Goal: Information Seeking & Learning: Learn about a topic

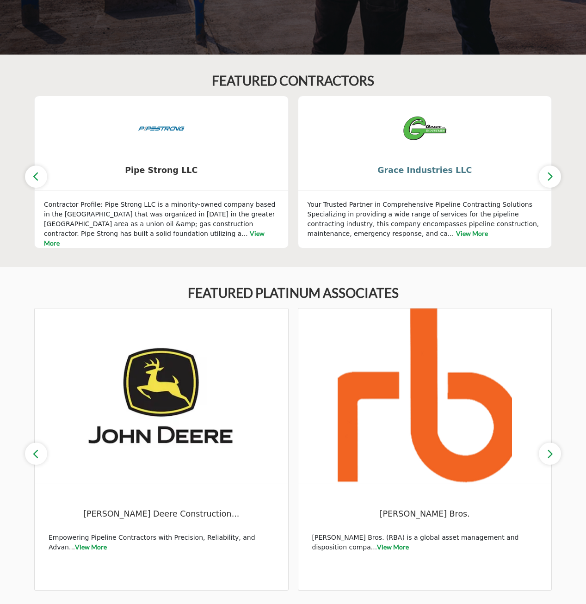
scroll to position [370, 0]
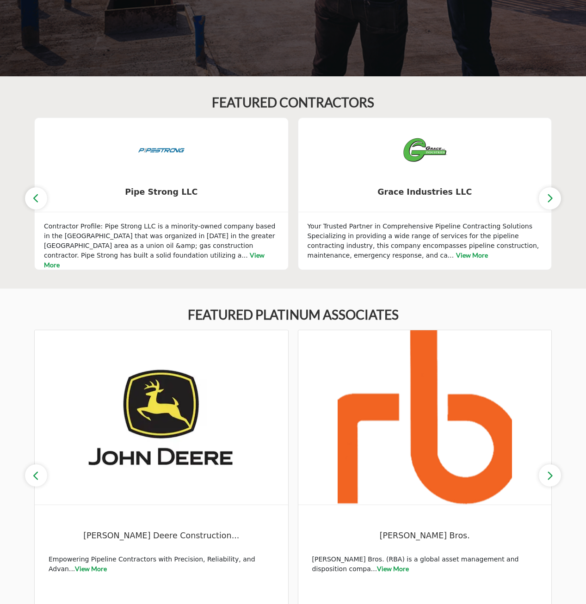
click at [553, 196] on icon "button" at bounding box center [549, 198] width 7 height 12
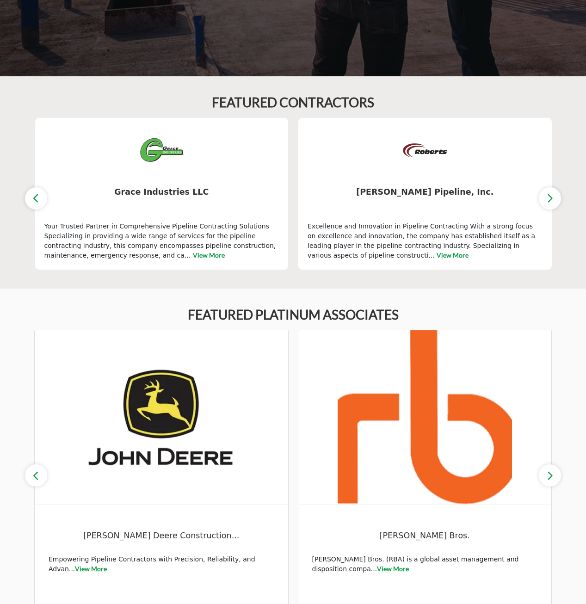
click at [553, 196] on icon "button" at bounding box center [549, 198] width 7 height 12
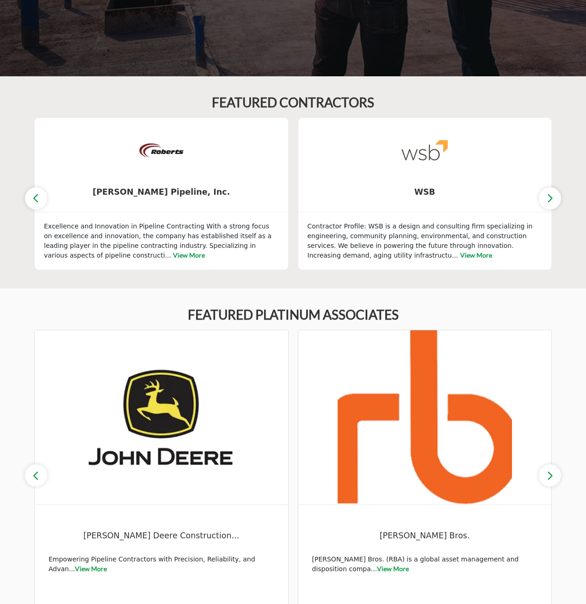
click at [553, 196] on icon "button" at bounding box center [549, 198] width 7 height 12
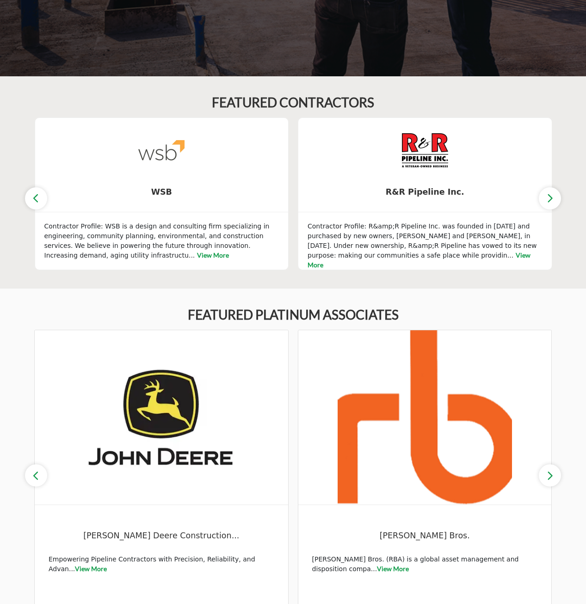
click at [553, 196] on icon "button" at bounding box center [549, 198] width 7 height 12
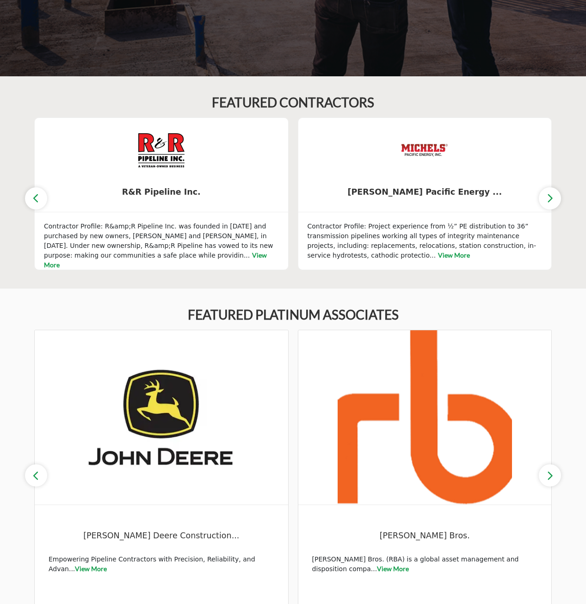
click at [553, 196] on icon "button" at bounding box center [549, 198] width 7 height 12
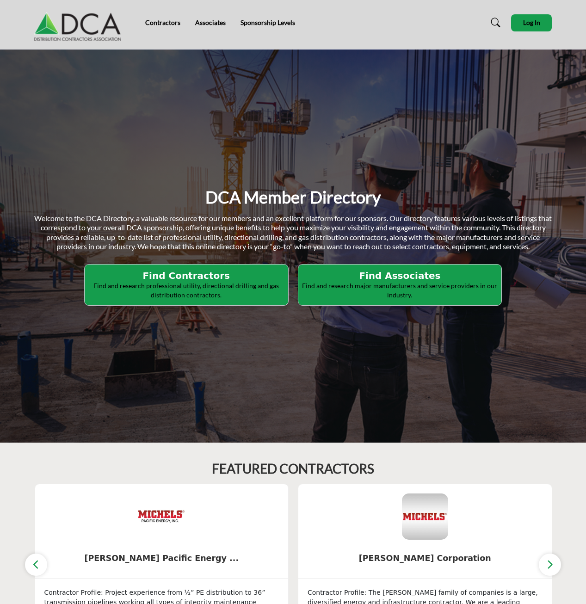
scroll to position [0, 0]
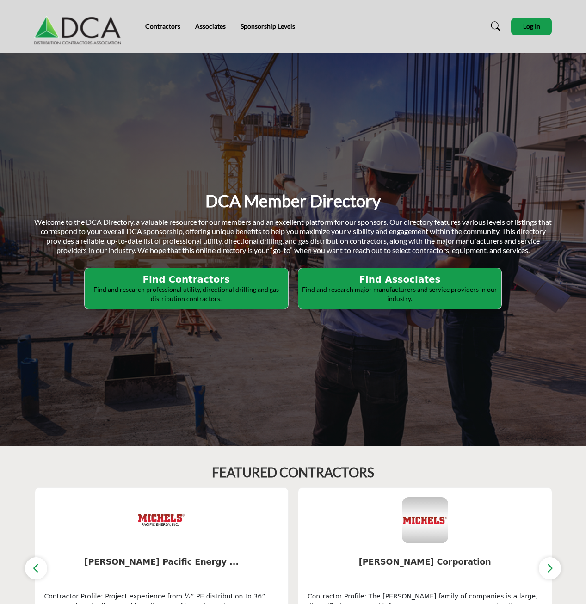
click at [194, 279] on h2 "Find Contractors" at bounding box center [186, 279] width 198 height 11
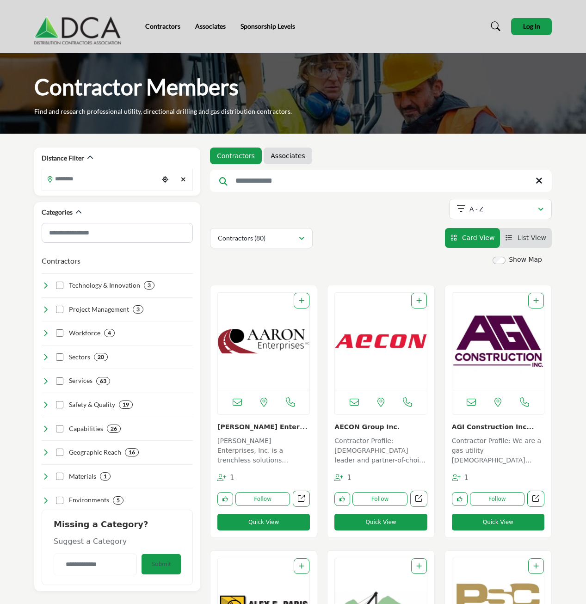
scroll to position [46, 0]
